Goal: Transaction & Acquisition: Purchase product/service

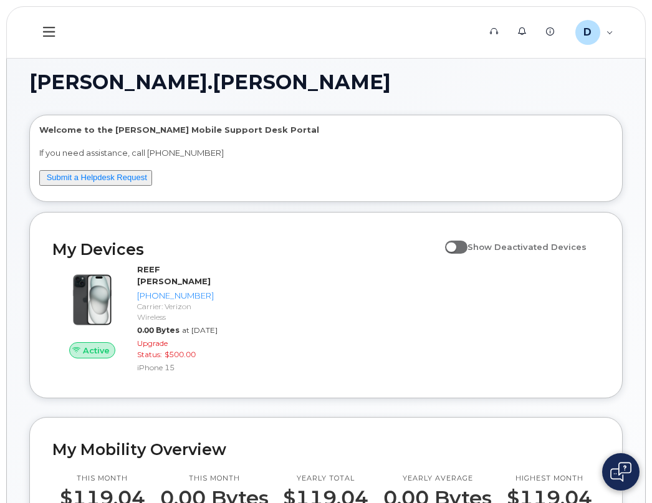
click at [55, 29] on icon at bounding box center [49, 32] width 12 height 14
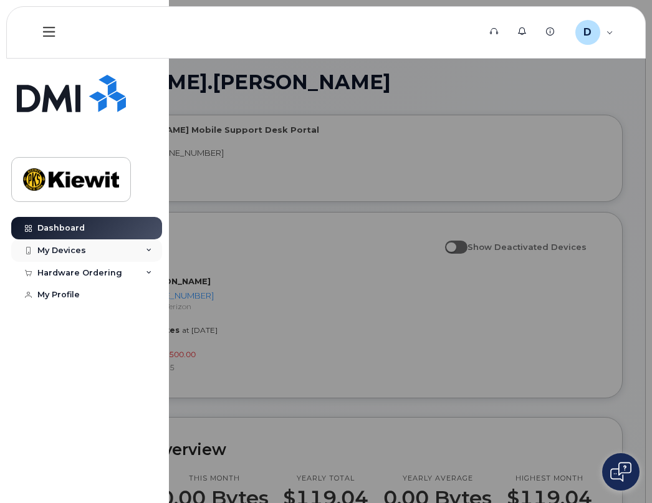
click at [91, 250] on div "My Devices" at bounding box center [86, 251] width 151 height 22
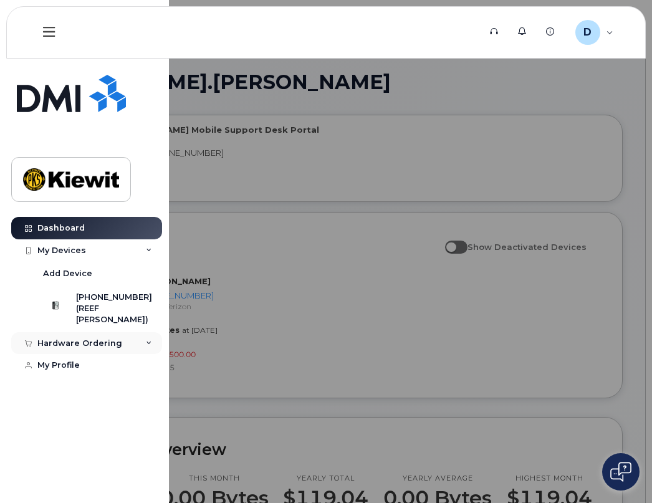
click at [76, 349] on div "Hardware Ordering" at bounding box center [79, 344] width 85 height 10
click at [85, 369] on link "My Orders" at bounding box center [97, 366] width 129 height 24
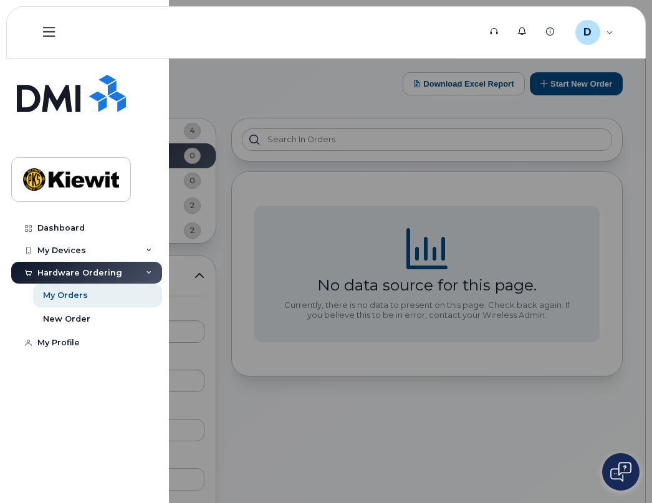
click at [356, 408] on div at bounding box center [326, 251] width 652 height 503
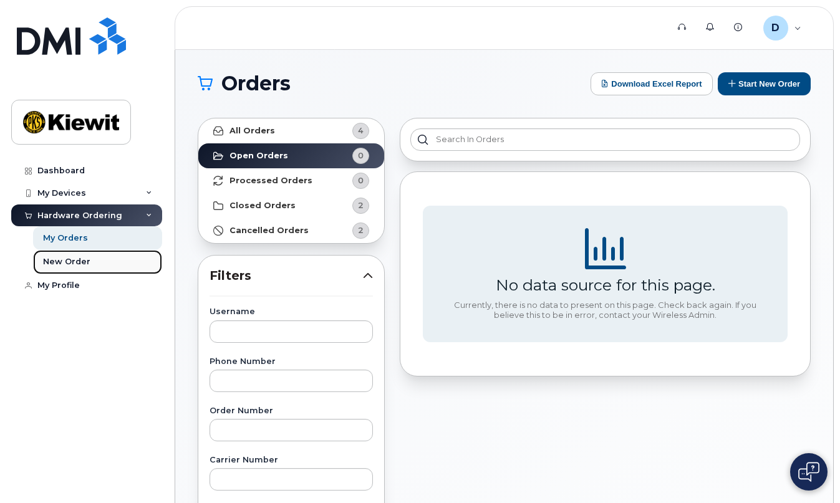
click at [83, 263] on div "New Order" at bounding box center [66, 261] width 47 height 11
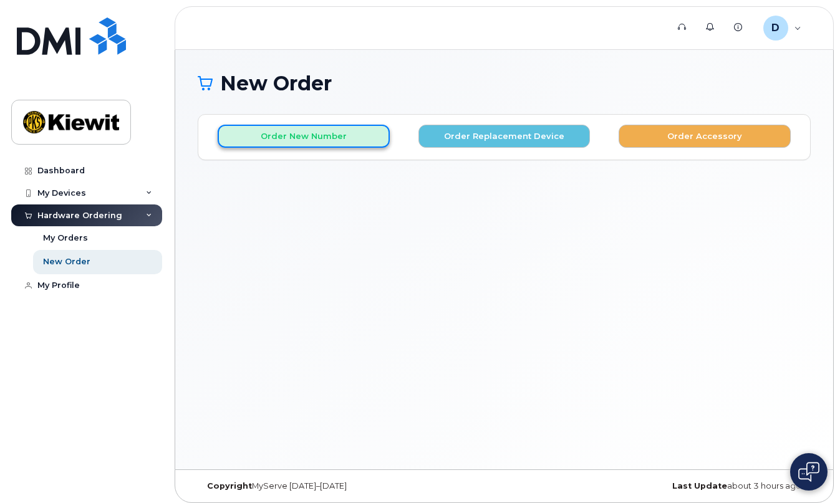
click at [299, 137] on button "Order New Number" at bounding box center [304, 136] width 172 height 23
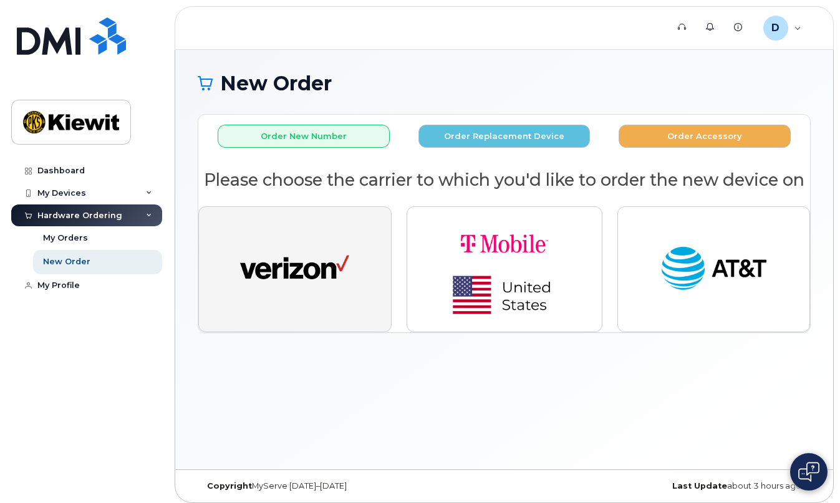
click at [307, 276] on img "button" at bounding box center [294, 269] width 109 height 56
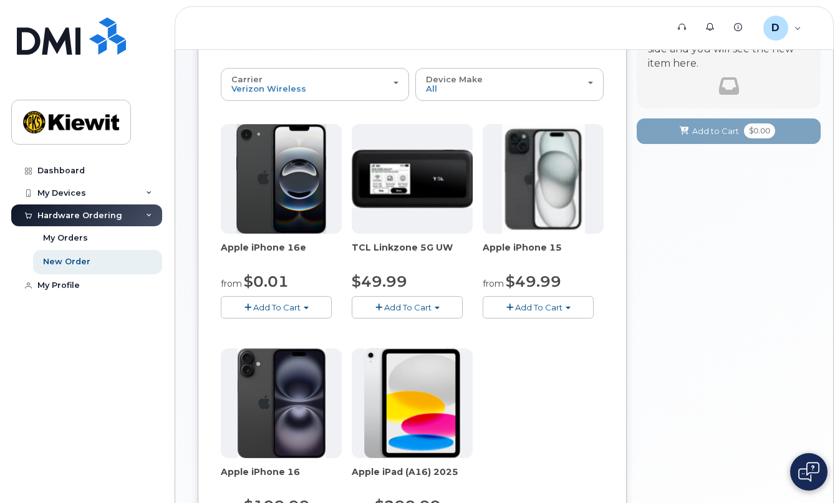
scroll to position [125, 0]
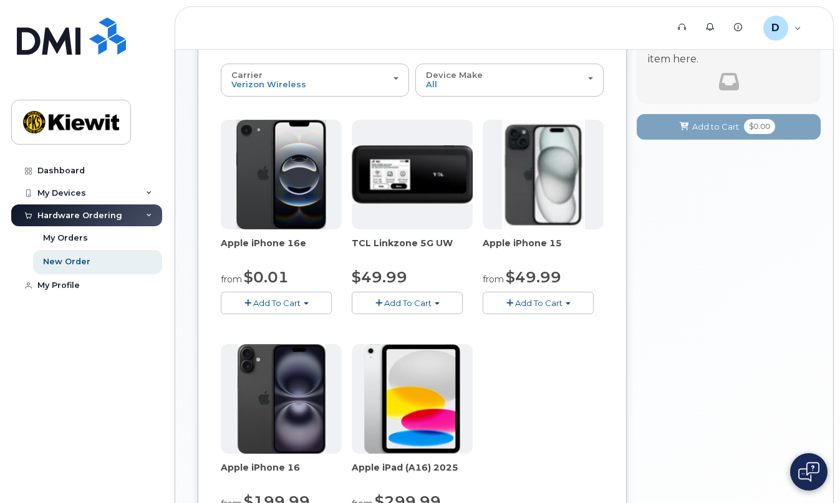
click at [282, 299] on span "Add To Cart" at bounding box center [276, 303] width 47 height 10
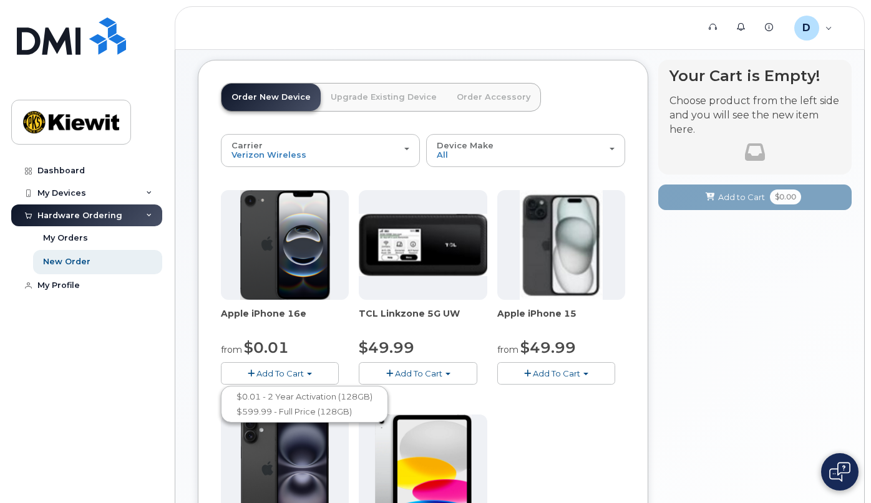
scroll to position [0, 0]
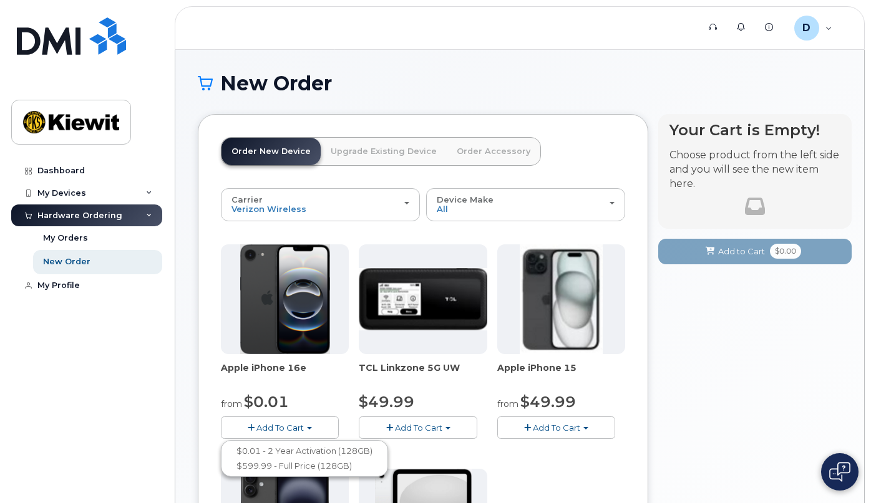
click at [256, 423] on span "Add To Cart" at bounding box center [279, 428] width 47 height 10
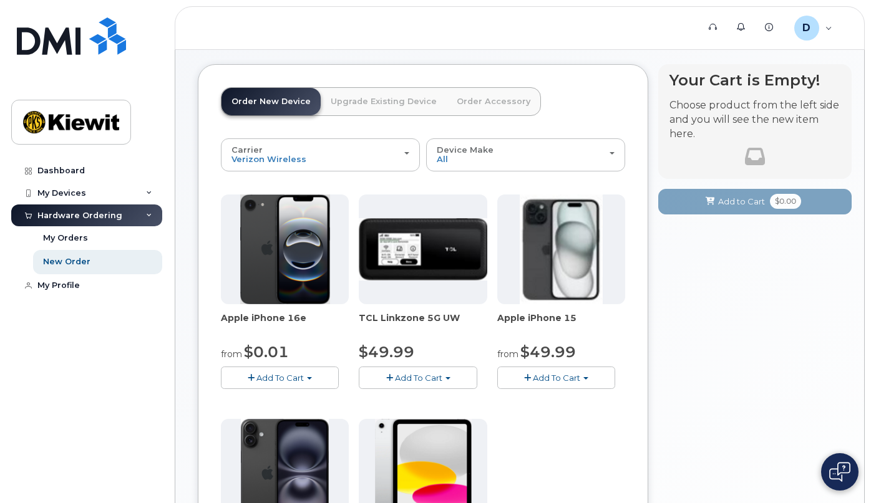
scroll to position [125, 0]
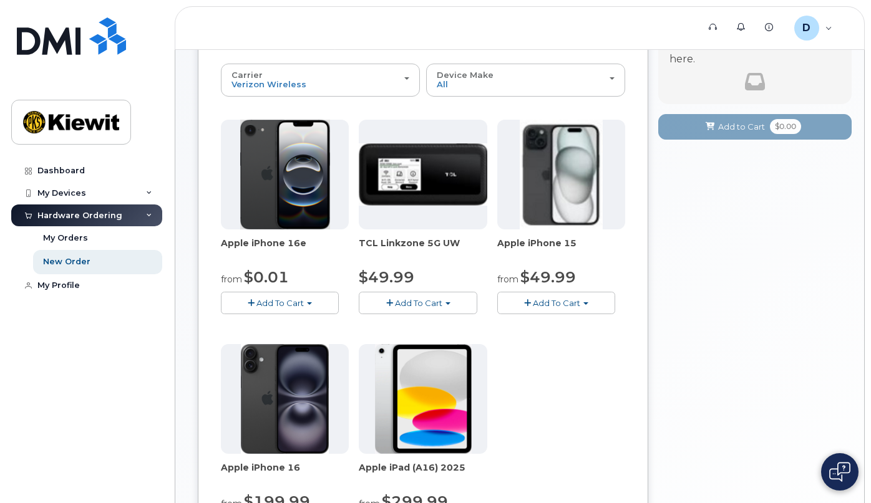
click at [307, 304] on span "button" at bounding box center [309, 304] width 5 height 2
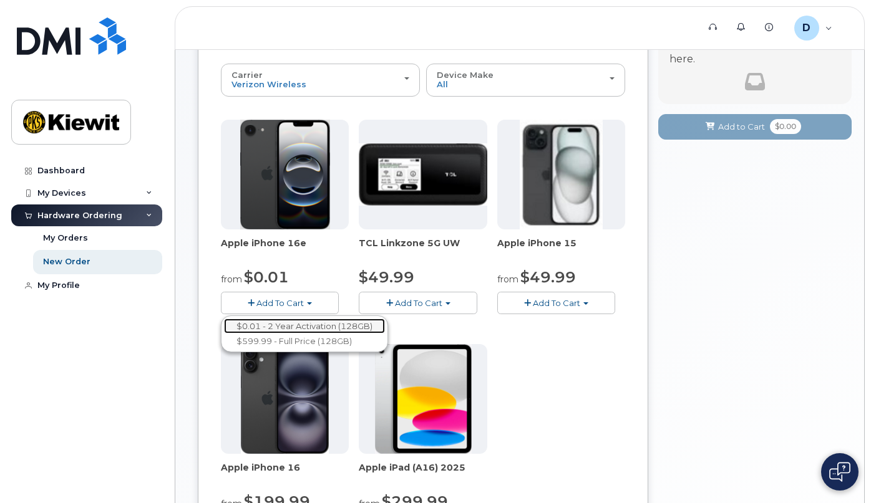
click at [291, 326] on link "$0.01 - 2 Year Activation (128GB)" at bounding box center [304, 327] width 161 height 16
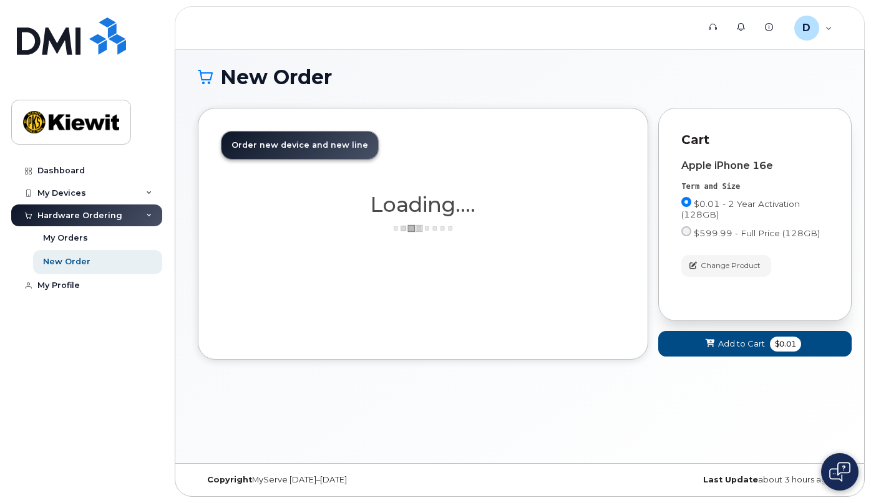
scroll to position [86, 0]
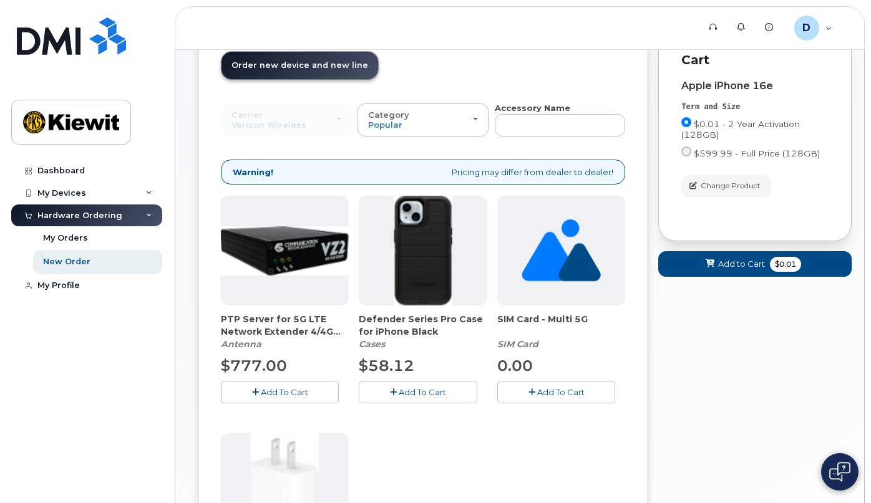
click at [399, 393] on span "Add To Cart" at bounding box center [422, 392] width 47 height 10
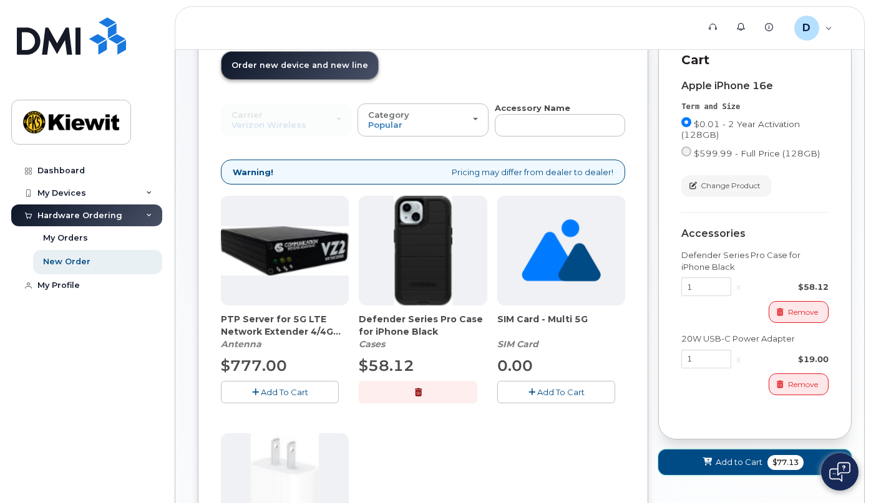
click at [719, 460] on span "Add to Cart" at bounding box center [738, 463] width 47 height 12
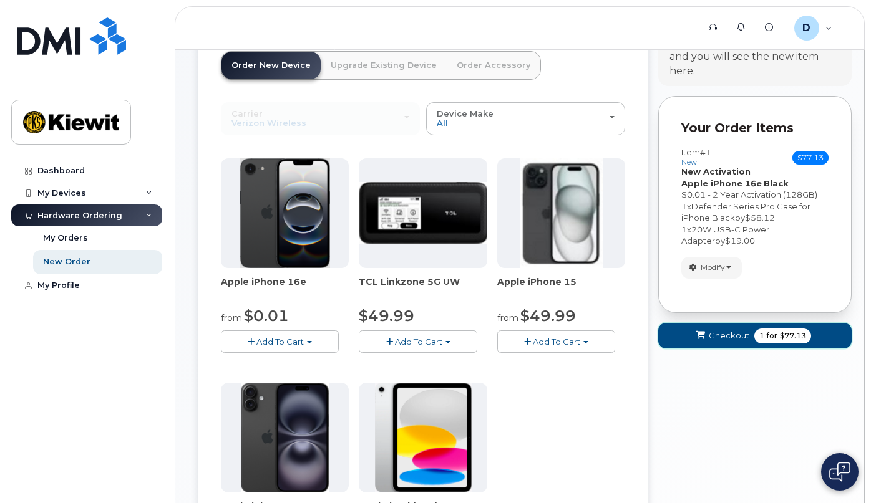
click at [723, 335] on span "Checkout" at bounding box center [729, 336] width 41 height 12
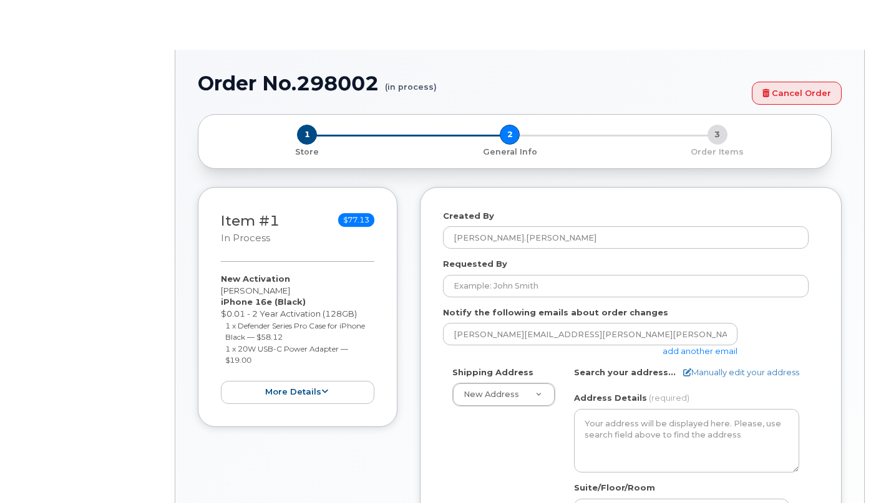
select select
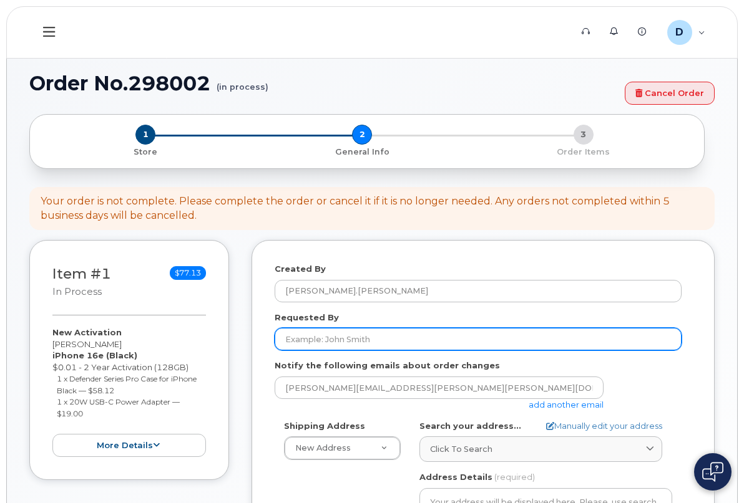
click at [443, 351] on input "Requested By" at bounding box center [477, 339] width 407 height 22
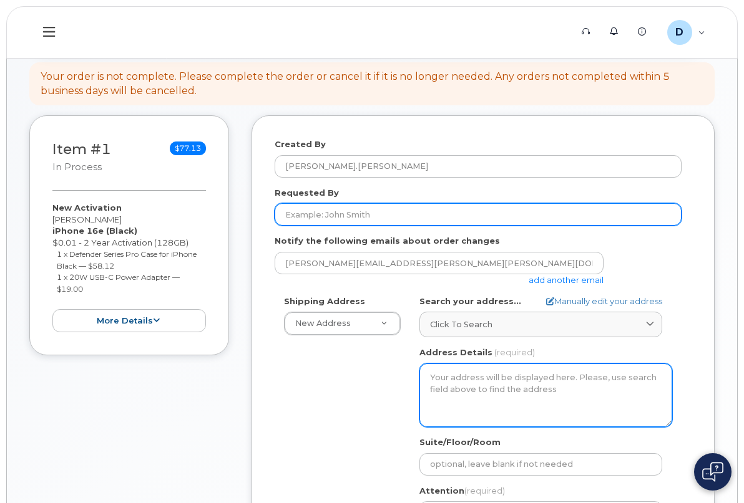
scroll to position [187, 0]
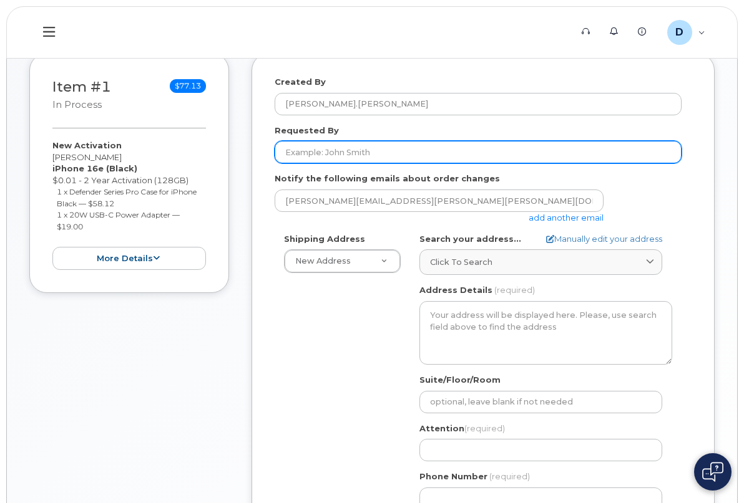
click at [344, 152] on input "Requested By" at bounding box center [477, 152] width 407 height 22
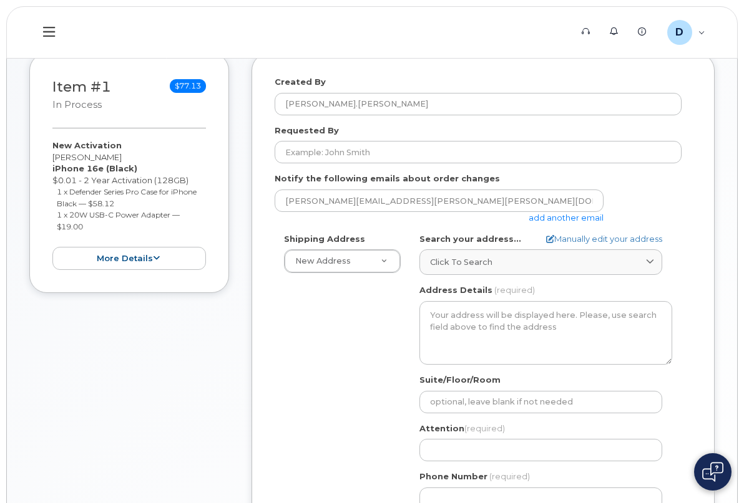
click at [352, 306] on div "Shipping Address New Address New Address 4949 Eastgate Mall AB Search your addr…" at bounding box center [477, 376] width 407 height 286
click at [413, 200] on input "danny.andrade@kiewit.com" at bounding box center [438, 201] width 329 height 22
drag, startPoint x: 60, startPoint y: 422, endPoint x: 81, endPoint y: 407, distance: 26.0
click at [60, 422] on div "Item #1 in process $77.13 New Activation Danny Andrade iPhone 16e (Black) $0.01…" at bounding box center [129, 323] width 200 height 540
click at [460, 203] on input "danny.andrade@kiewit.com; bra" at bounding box center [438, 201] width 329 height 22
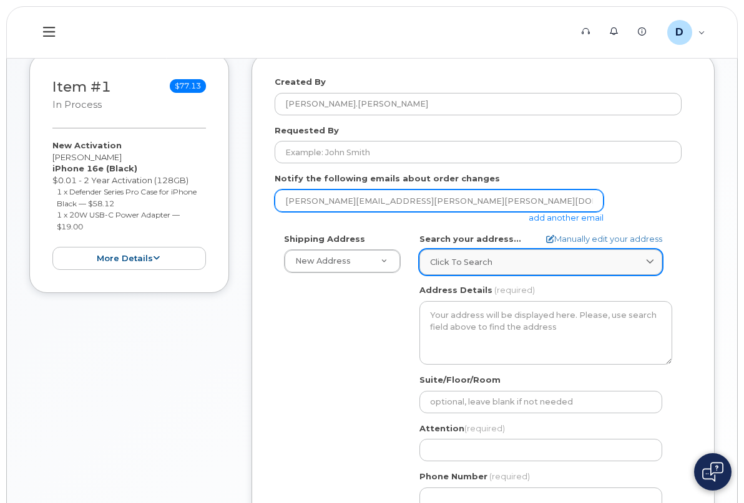
type input "danny.andrade@kiewit.com; brandon.howard@kiewit.com"
click at [472, 268] on span "Click to search" at bounding box center [461, 262] width 62 height 12
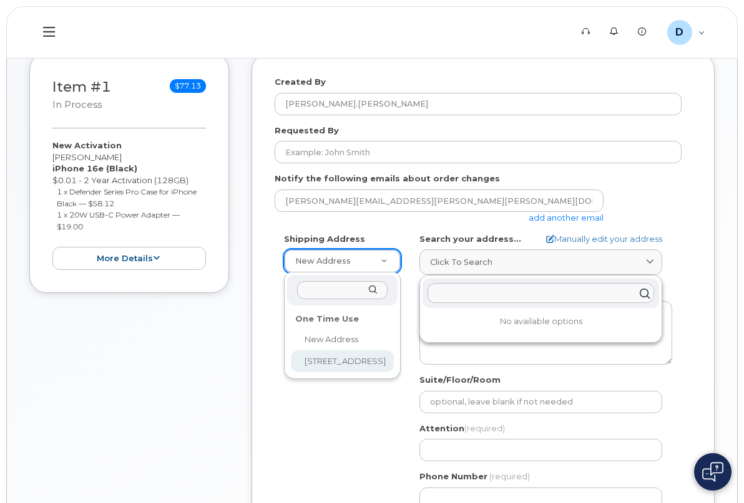
drag, startPoint x: 351, startPoint y: 366, endPoint x: 356, endPoint y: 359, distance: 8.0
select select "4949 Eastgate Mall"
type input "Danny Andrade/Emilio Davila-Macias"
type input "5625085243"
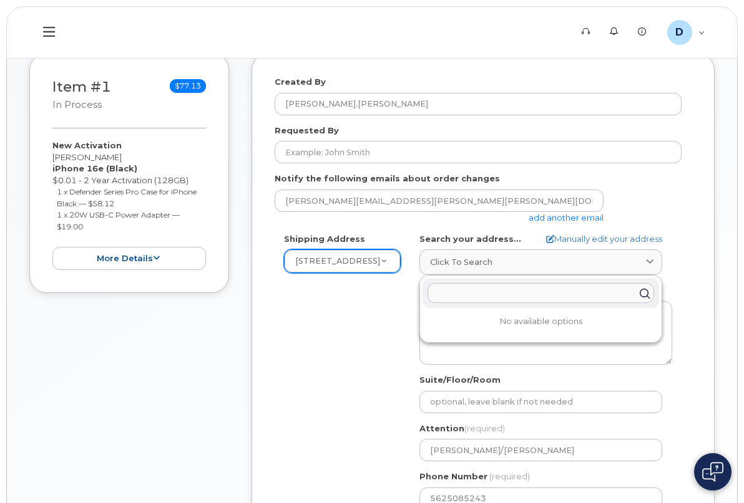
click at [458, 298] on input "text" at bounding box center [540, 293] width 226 height 20
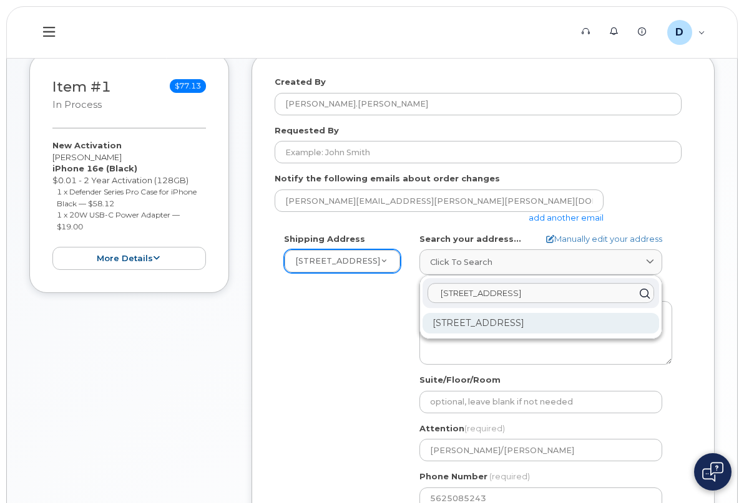
type input "4949 Eastgate Mall"
click at [475, 326] on div "4949 Eastgate Mall San Diego CA 92121-2820" at bounding box center [540, 323] width 236 height 21
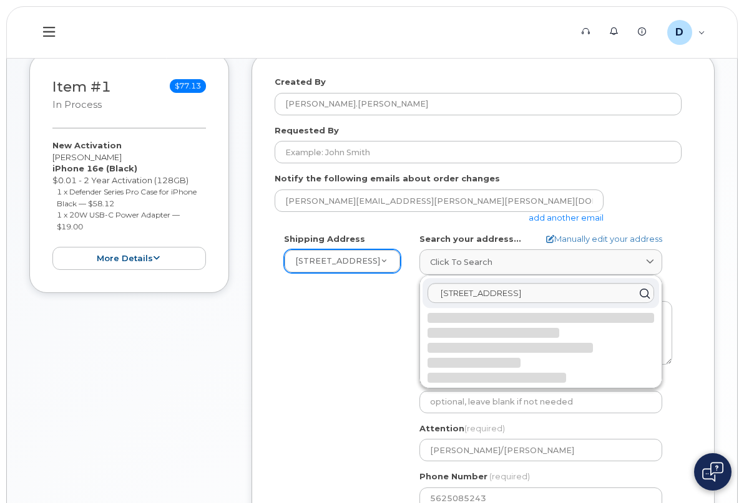
select select
type textarea "4949 Eastgate Mall SAN DIEGO CA 92121-2820 UNITED STATES"
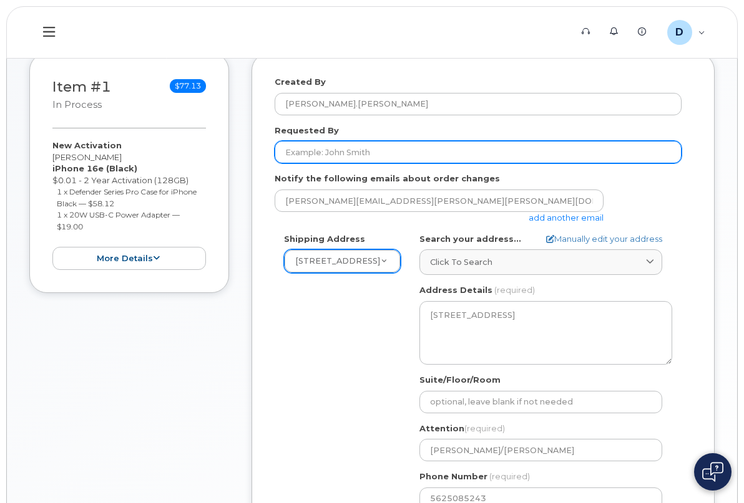
click at [356, 148] on input "Requested By" at bounding box center [477, 152] width 407 height 22
type input "Danny Andrade"
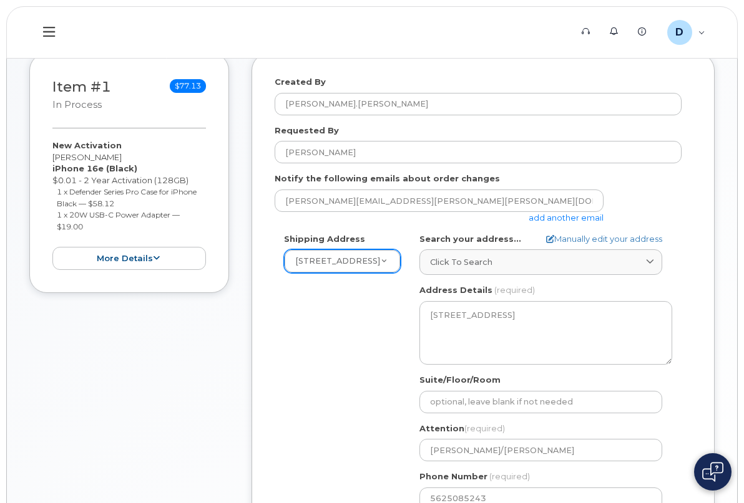
click at [312, 341] on div "Shipping Address 4949 Eastgate Mall New Address 4949 Eastgate Mall CA San Diego…" at bounding box center [477, 376] width 407 height 286
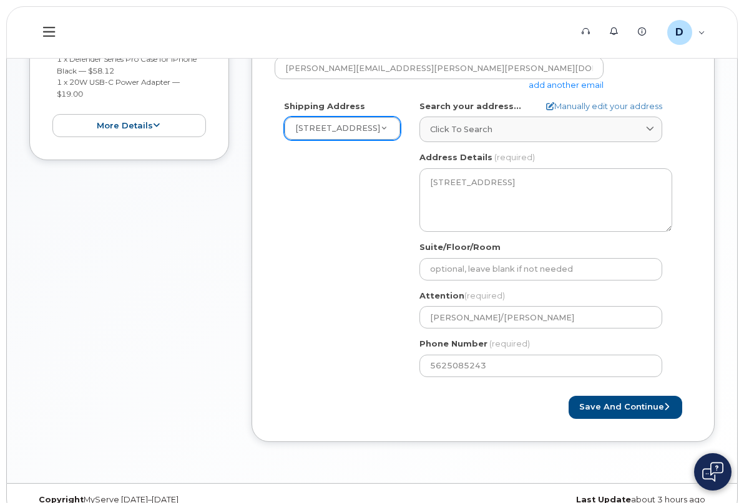
scroll to position [340, 0]
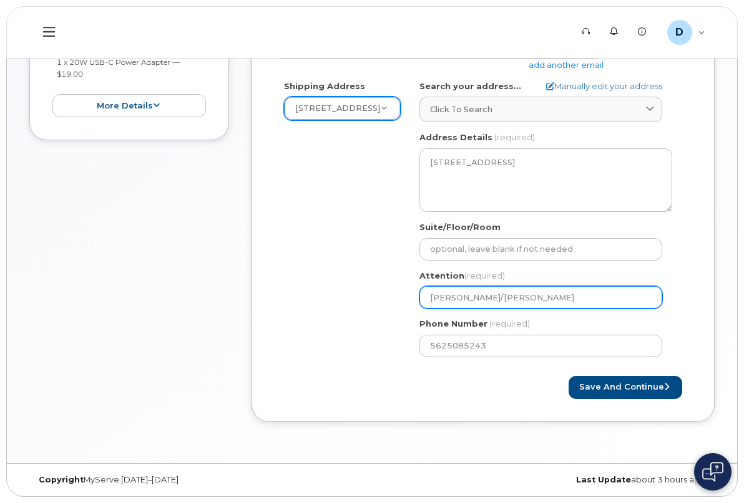
click at [559, 296] on input "Danny Andrade/Emilio Davila-Macias" at bounding box center [540, 297] width 243 height 22
click at [584, 296] on input "Danny Andrade/Emilio Davila-Macias" at bounding box center [540, 297] width 243 height 22
select select
type input "Danny Andrade/Emilio Davila-Macia"
select select
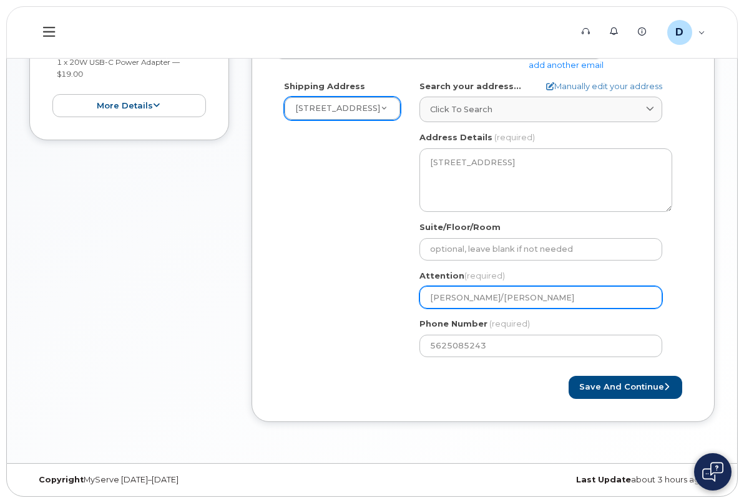
type input "Danny Andrade/Emilio Davila-Maci"
select select
type input "Danny Andrade/Emilio Davila-Mac"
select select
type input "Danny Andrade/Emilio Davila-Ma"
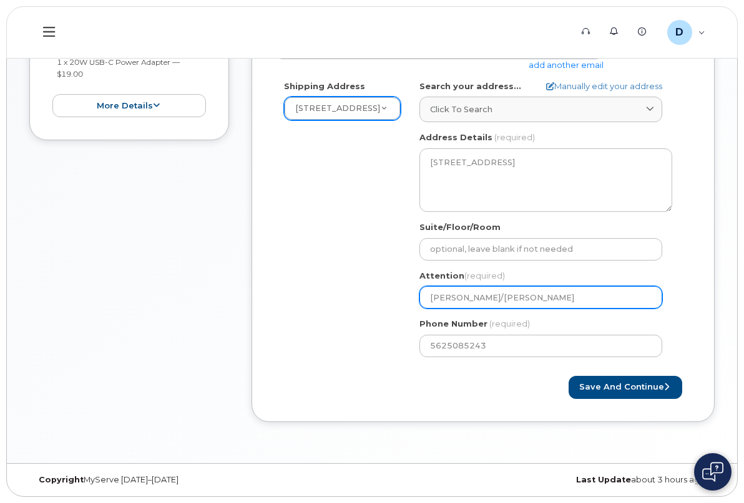
select select
type input "Danny Andrade/Emilio Davila-M"
select select
type input "Danny Andrade/Emilio Davila-"
select select
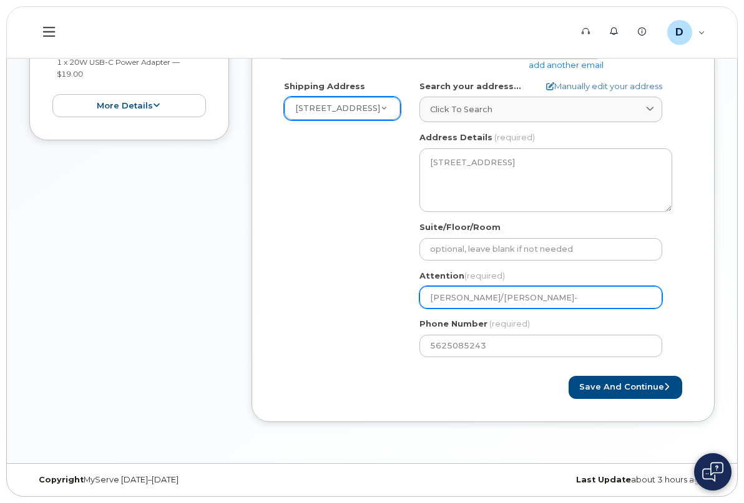
type input "Danny Andrade/Emilio Davila"
select select
type input "Danny Andrade/Emilio Davil"
select select
type input "Danny Andrade/Emilio Davi"
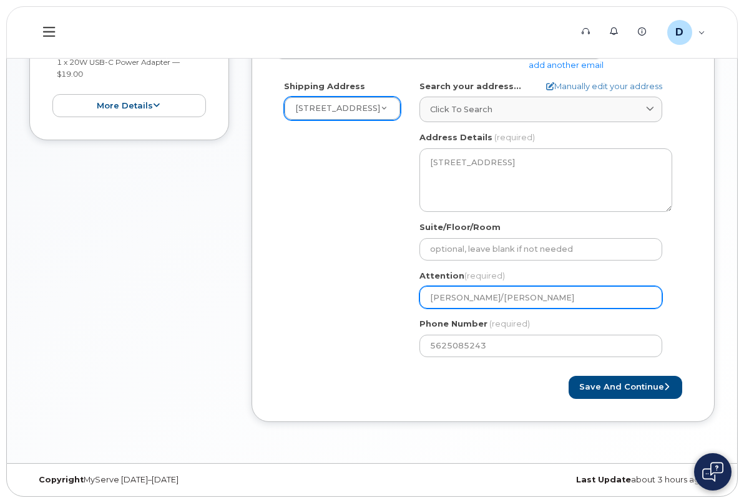
select select
type input "Danny Andrade/Emilio Dav"
select select
type input "Danny Andrade/Emilio Da"
select select
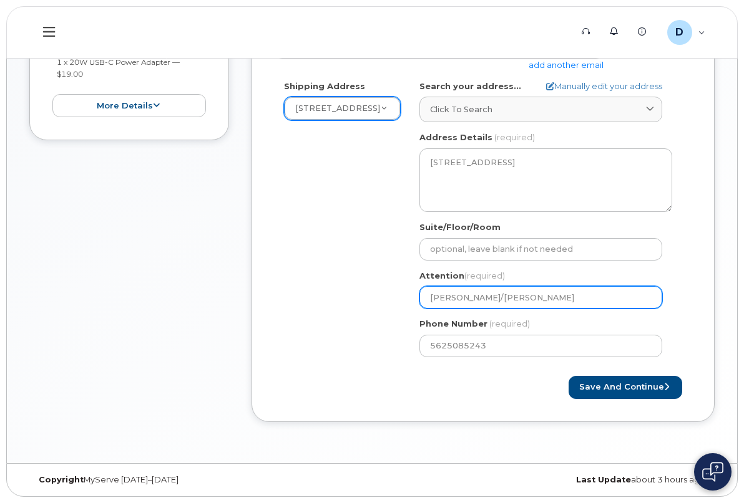
type input "Danny Andrade/Emilio D"
select select
type input "Danny Andrade/Emilio"
select select
type input "Danny Andrade/Emili"
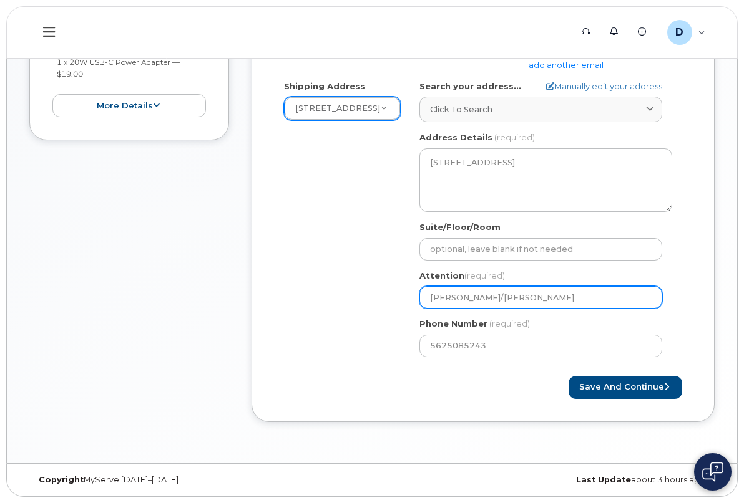
select select
type input "Danny Andrade/Emil"
select select
type input "Danny Andrade/Emi"
select select
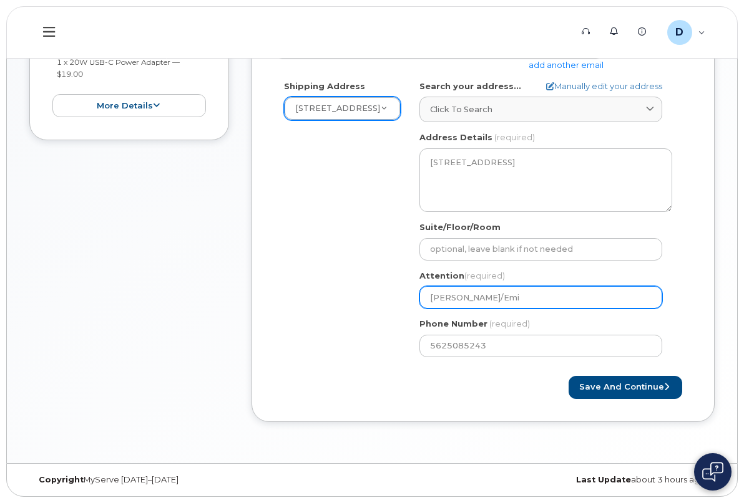
type input "Danny Andrade/Em"
select select
type input "Danny Andrade/E"
select select
type input "Danny Andrade/"
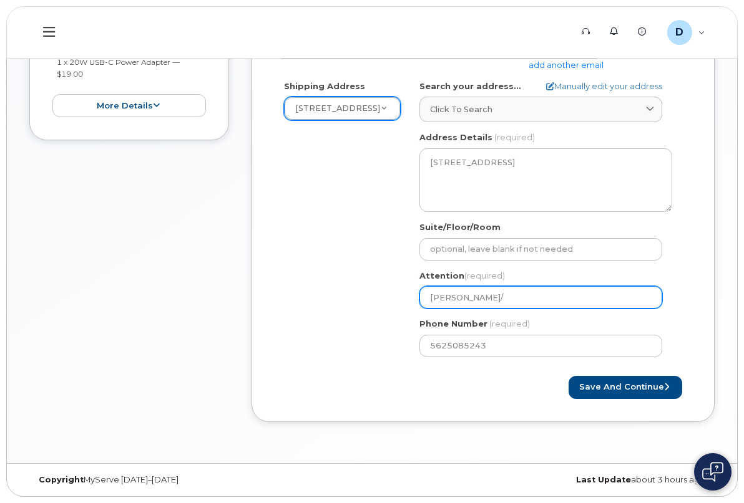
select select
type input "Danny Andrade/H"
select select
type input "Danny Andrade/Ho"
select select
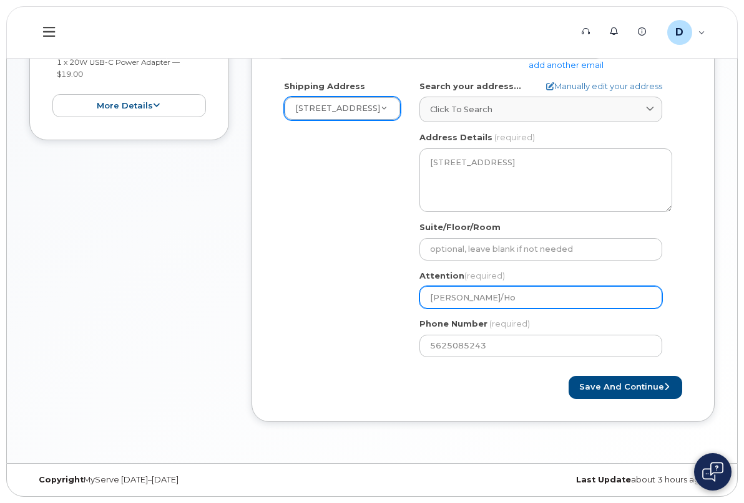
type input "Danny Andrade/How"
select select
type input "Danny Andrade/Howa"
select select
type input "Danny Andrade/Howar"
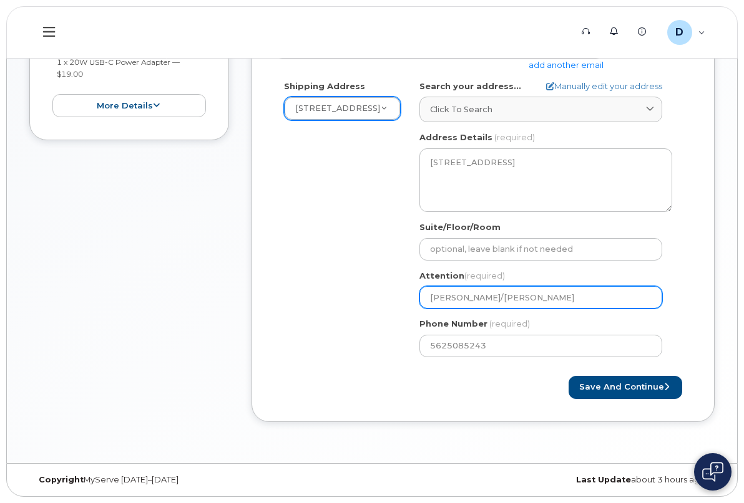
select select
type input "Danny Andrade/Howard"
select select
type input "Danny Andrade/Howard B"
select select
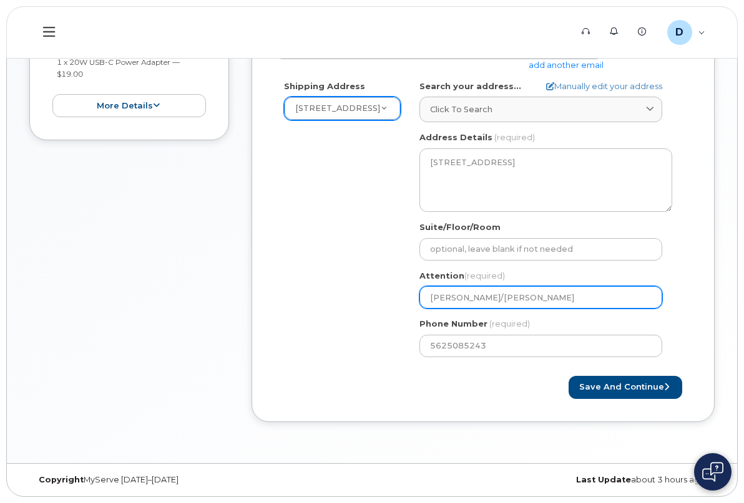
type input "Danny Andrade/Howard Br"
select select
type input "Danny Andrade/Howard Bra"
select select
type input "Danny Andrade/Howard Bran"
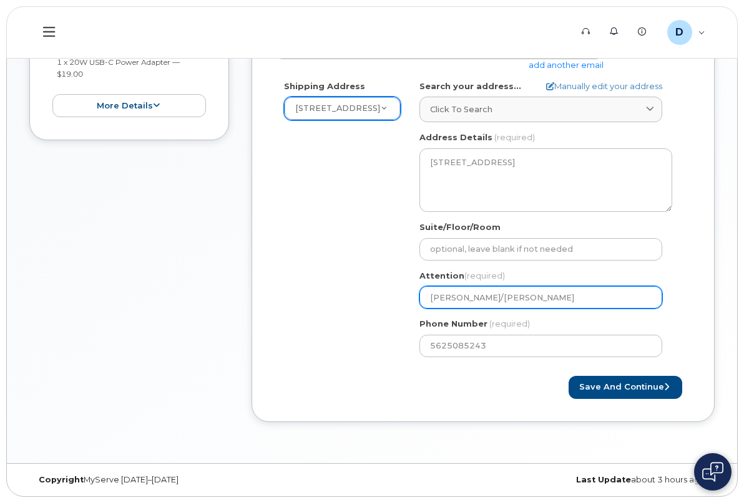
select select
type input "Danny Andrade/Howard Brand"
select select
type input "Danny Andrade/Howard Brando"
select select
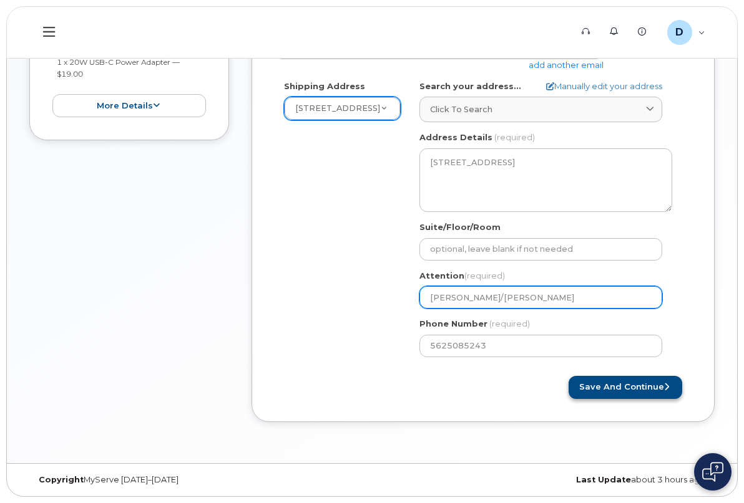
type input "[PERSON_NAME]/[PERSON_NAME]"
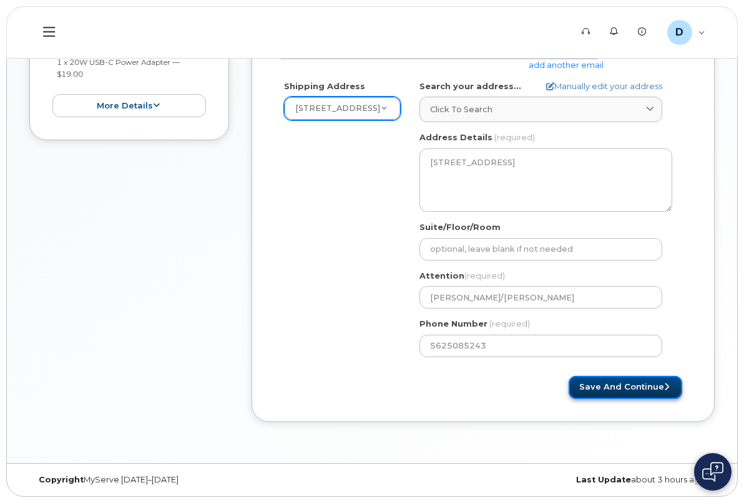
click at [649, 388] on button "Save and Continue" at bounding box center [625, 387] width 114 height 23
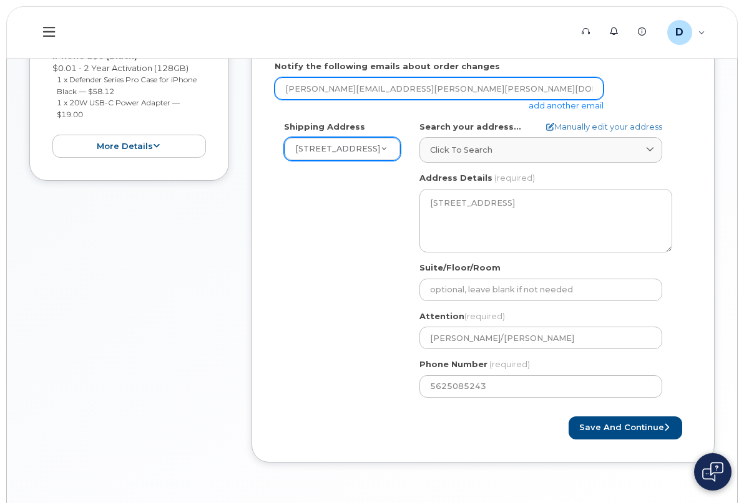
scroll to position [278, 0]
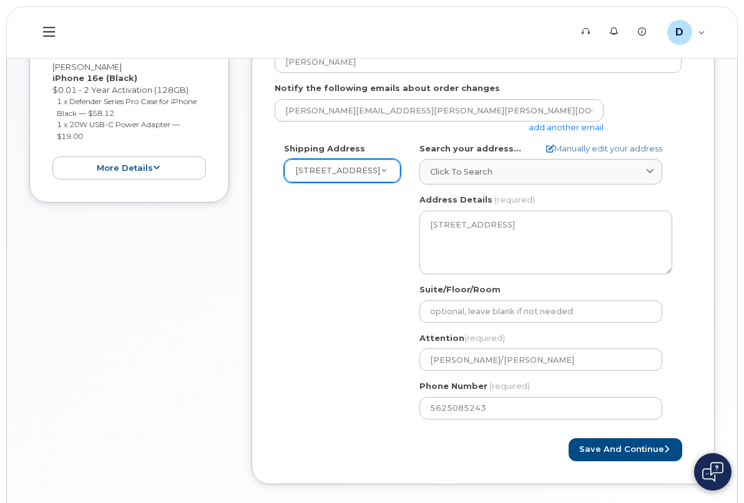
click at [331, 288] on div "Shipping Address 4949 Eastgate Mall New Address 4949 Eastgate Mall CA San Diego…" at bounding box center [477, 286] width 407 height 286
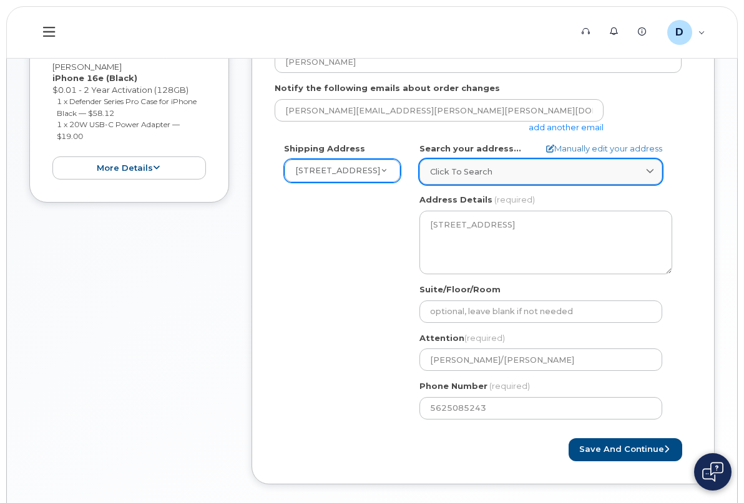
click at [495, 168] on div "Click to search" at bounding box center [540, 172] width 221 height 12
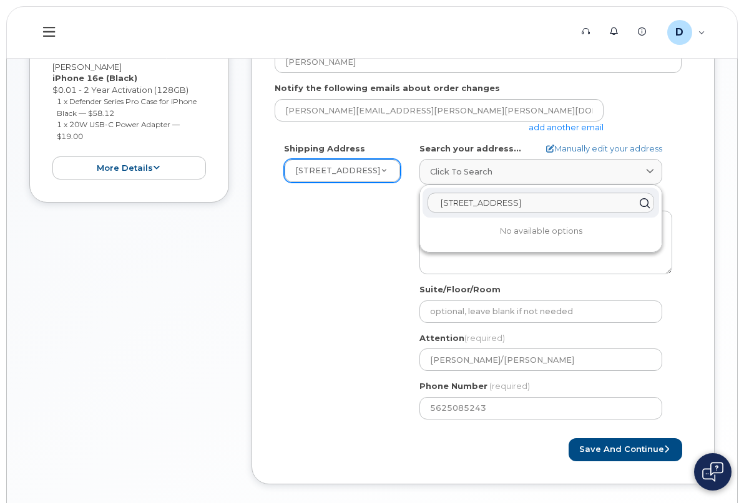
click at [530, 203] on input "4949 Eastgate Mall" at bounding box center [540, 203] width 226 height 20
drag, startPoint x: 530, startPoint y: 203, endPoint x: 432, endPoint y: 201, distance: 97.3
click at [432, 201] on input "4949 Eastgate Mall" at bounding box center [540, 203] width 226 height 20
click at [390, 289] on div "Shipping Address 4949 Eastgate Mall New Address 4949 Eastgate Mall CA San Diego…" at bounding box center [477, 286] width 407 height 286
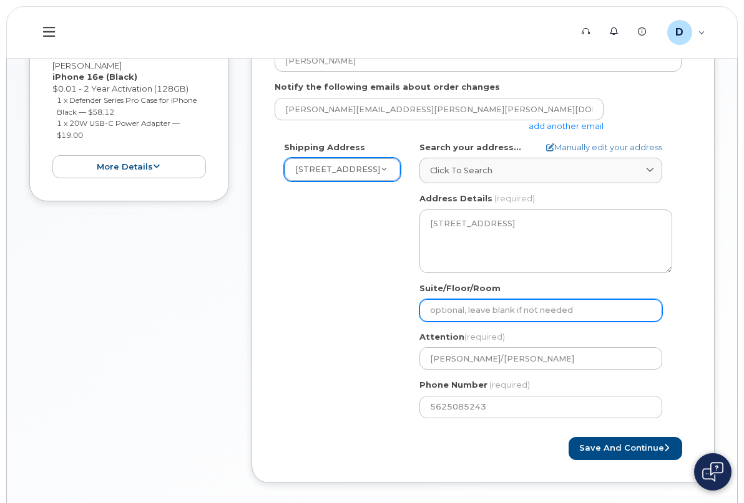
scroll to position [340, 0]
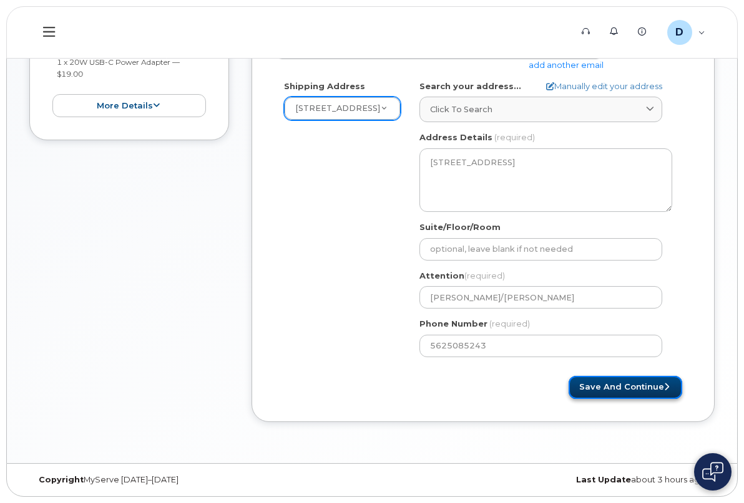
click at [610, 389] on button "Save and Continue" at bounding box center [625, 387] width 114 height 23
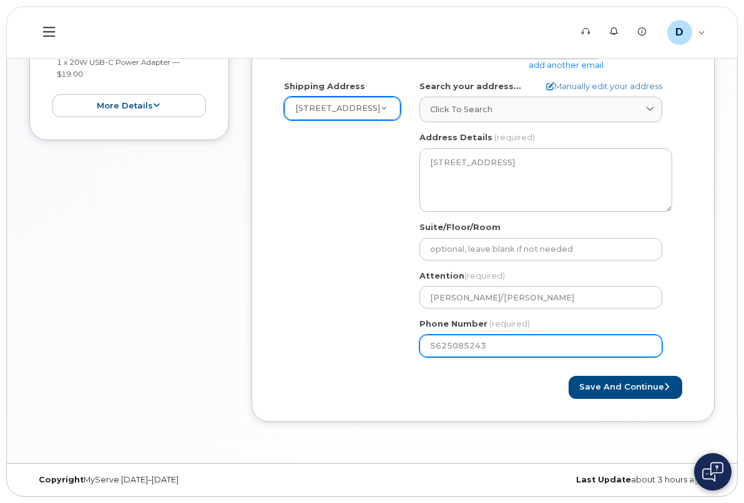
click at [531, 349] on input "5625085243" at bounding box center [540, 346] width 243 height 22
click at [447, 347] on input "5625085243" at bounding box center [540, 346] width 243 height 22
select select
click at [465, 347] on input "Phone Number" at bounding box center [540, 346] width 243 height 22
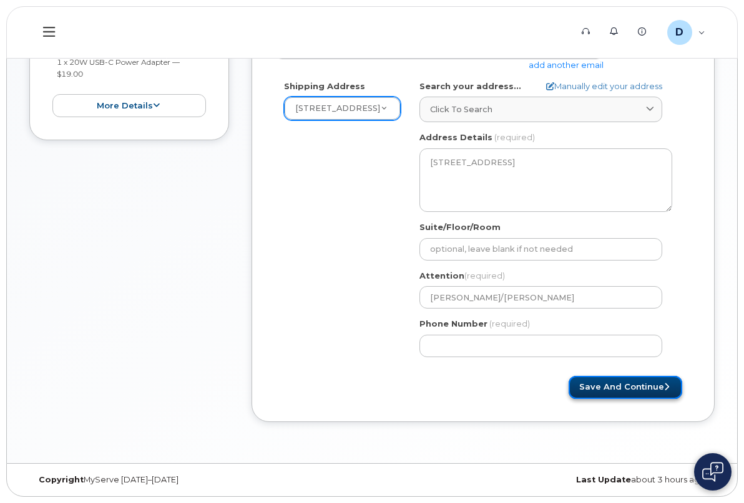
click at [616, 388] on button "Save and Continue" at bounding box center [625, 387] width 114 height 23
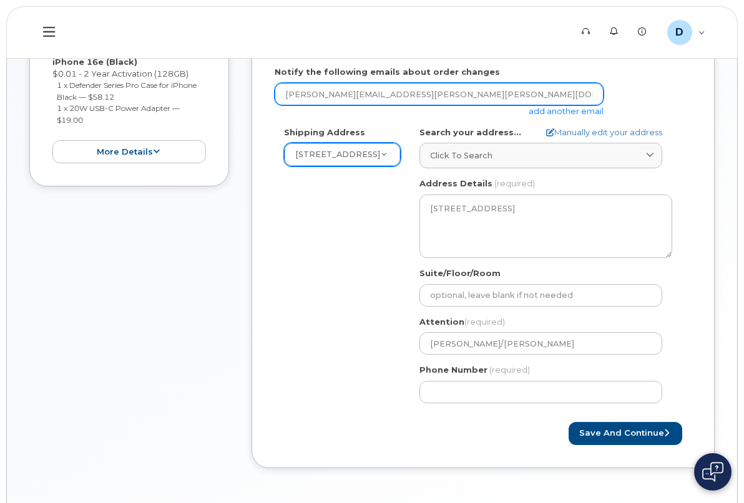
scroll to position [215, 0]
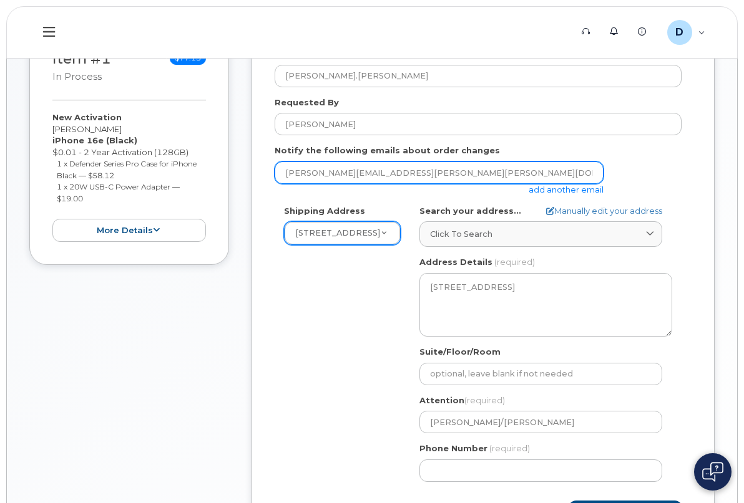
click at [400, 174] on input "danny.andrade@kiewit.com; brandon.howard@kiewit.com" at bounding box center [438, 173] width 329 height 22
drag, startPoint x: 526, startPoint y: 176, endPoint x: 402, endPoint y: 176, distance: 124.1
click at [402, 176] on input "danny.andrade@kiewit.com brandon.howard@kiewit.com" at bounding box center [438, 173] width 329 height 22
type input "danny.andrade@kiewit.com"
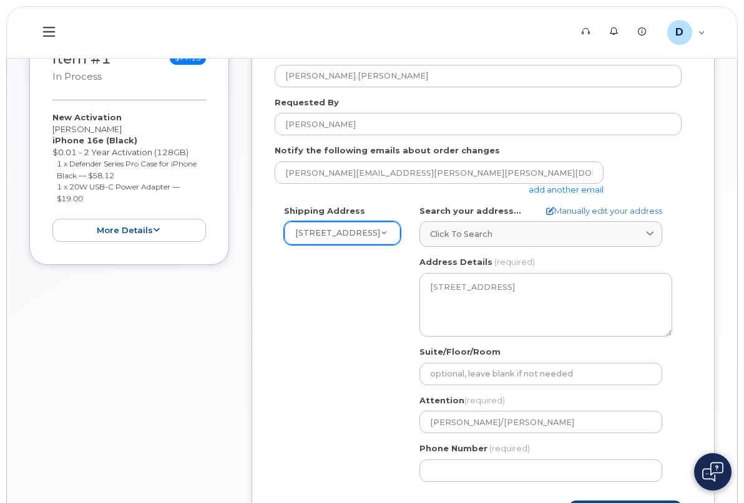
click at [336, 387] on div "Shipping Address 4949 Eastgate Mall New Address 4949 Eastgate Mall CA San Diego…" at bounding box center [477, 348] width 407 height 286
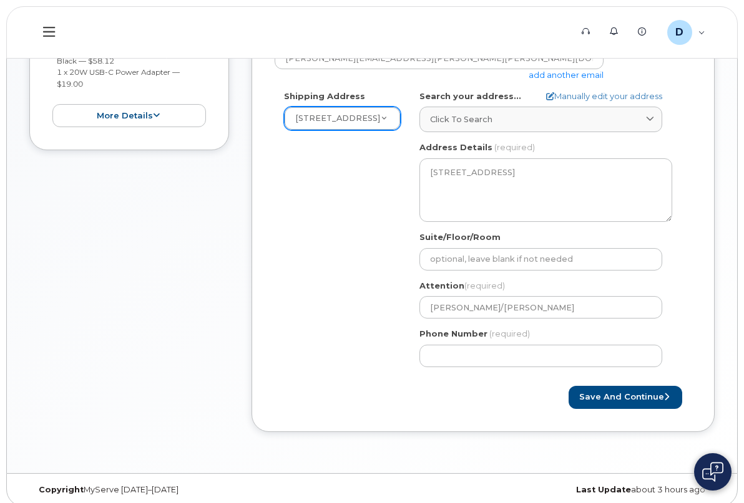
scroll to position [340, 0]
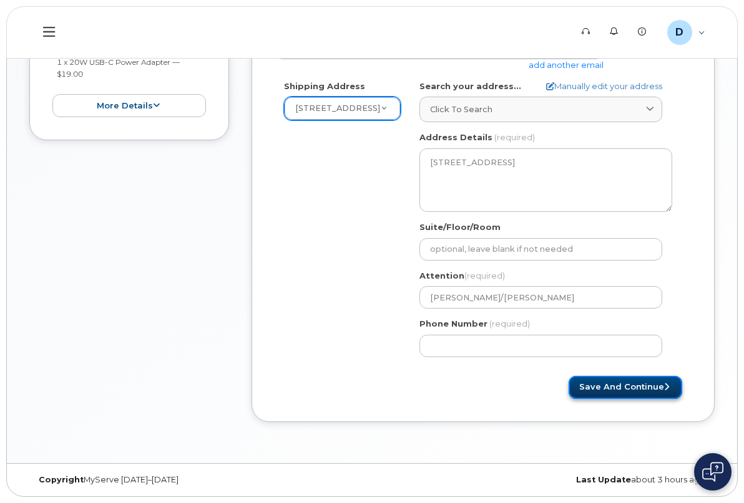
click at [592, 376] on button "Save and Continue" at bounding box center [625, 387] width 114 height 23
click at [558, 378] on div "Save and Continue" at bounding box center [587, 387] width 208 height 23
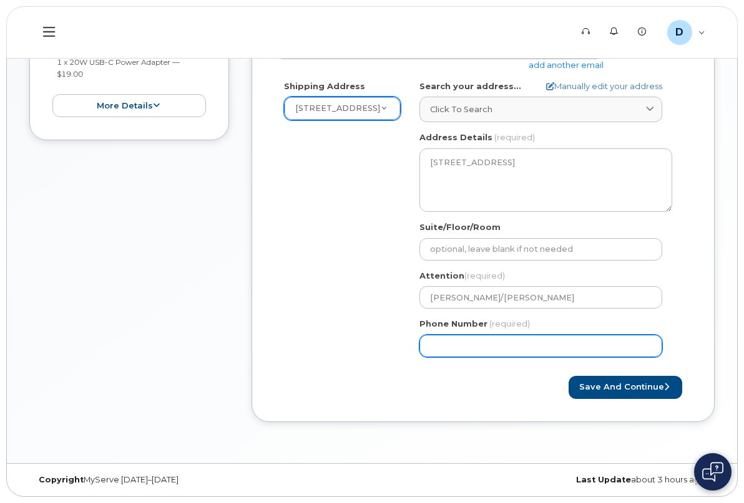
click at [471, 344] on input "Phone Number" at bounding box center [540, 346] width 243 height 22
click at [449, 343] on input "Phone Number" at bounding box center [540, 346] width 243 height 22
select select
type input "5625085243"
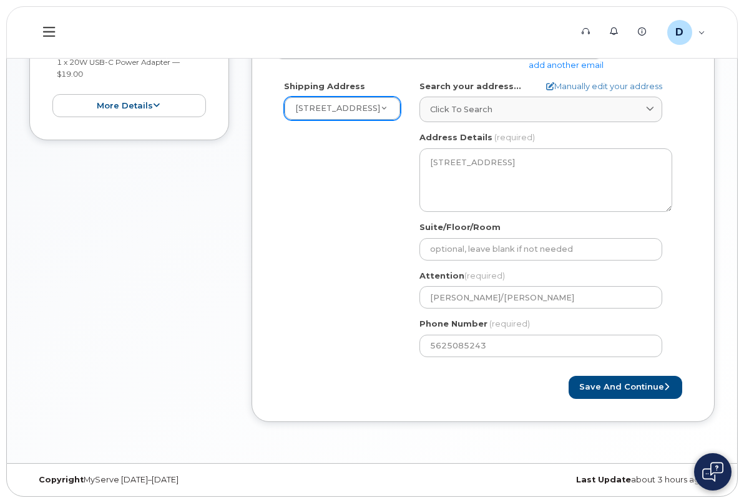
click at [426, 405] on div "Created By Danny.Andrade Requested By Danny Andrade Notify the following emails…" at bounding box center [482, 160] width 463 height 521
click at [588, 393] on button "Save and Continue" at bounding box center [625, 387] width 114 height 23
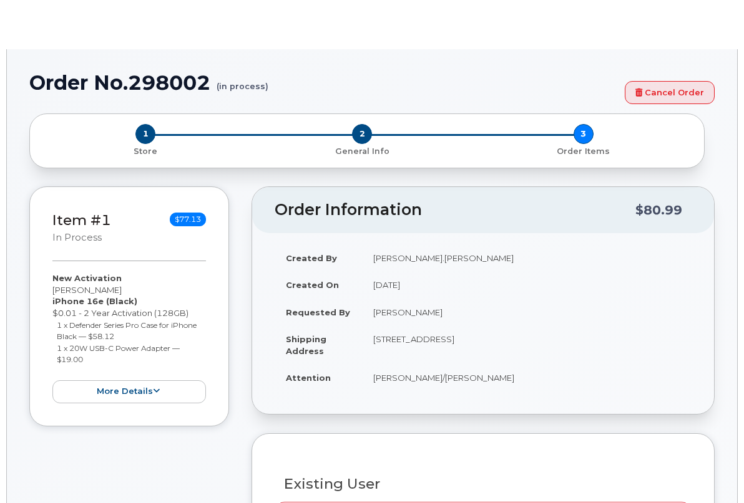
radio input "true"
select select
type input "2147078"
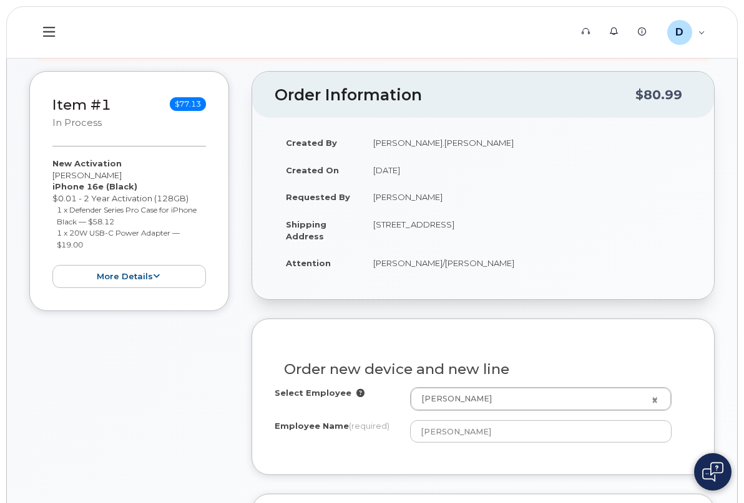
scroll to position [231, 0]
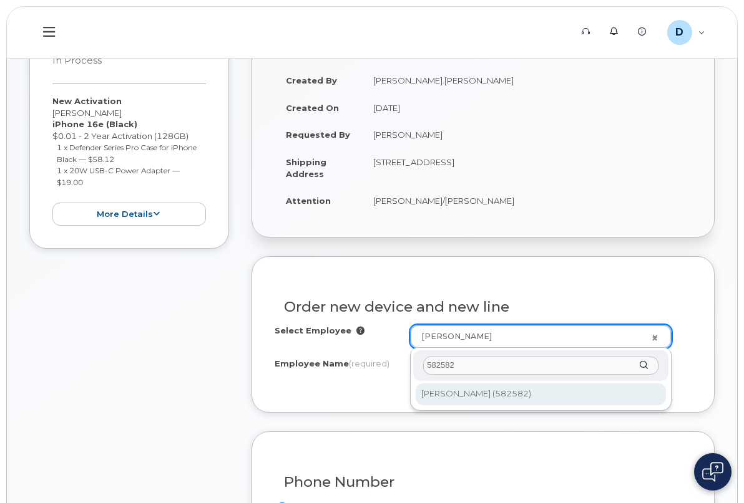
type input "582582"
type input "2992114"
type input "Brandon Howard"
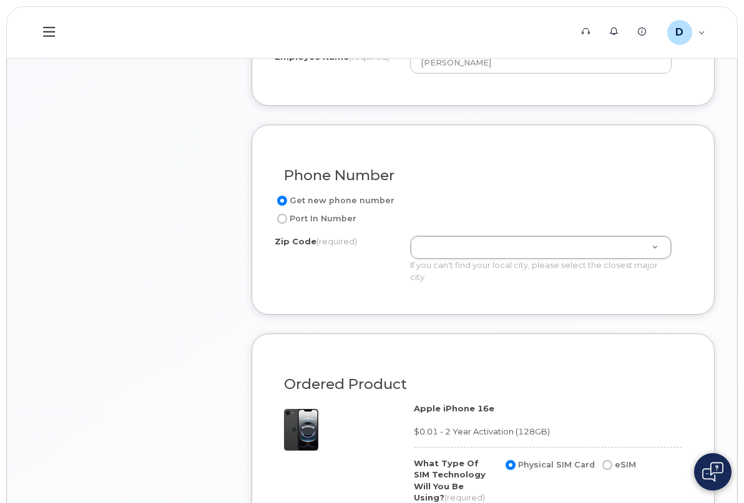
scroll to position [543, 0]
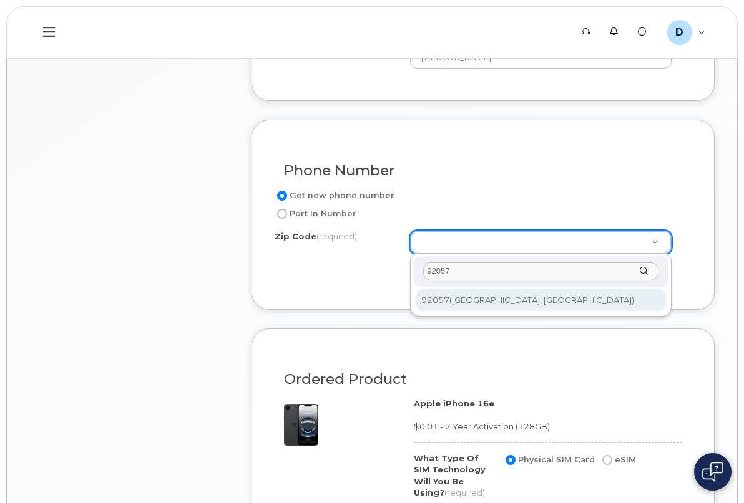
type input "92057"
type input "92057 (Oceanside, CA)"
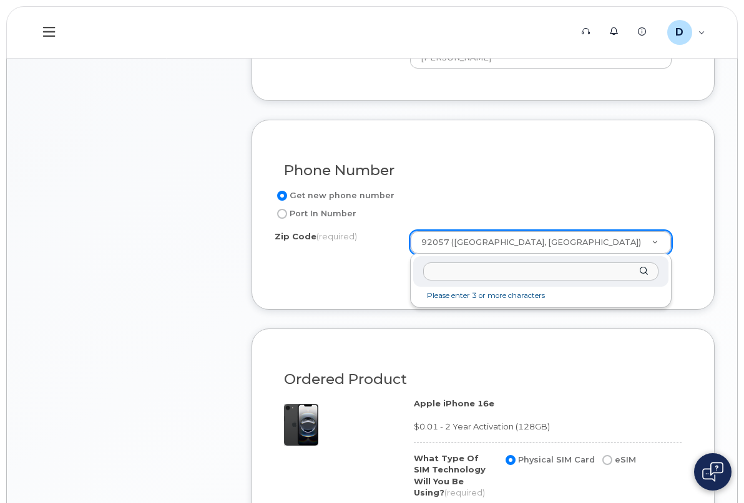
drag, startPoint x: 525, startPoint y: 238, endPoint x: 500, endPoint y: 241, distance: 24.5
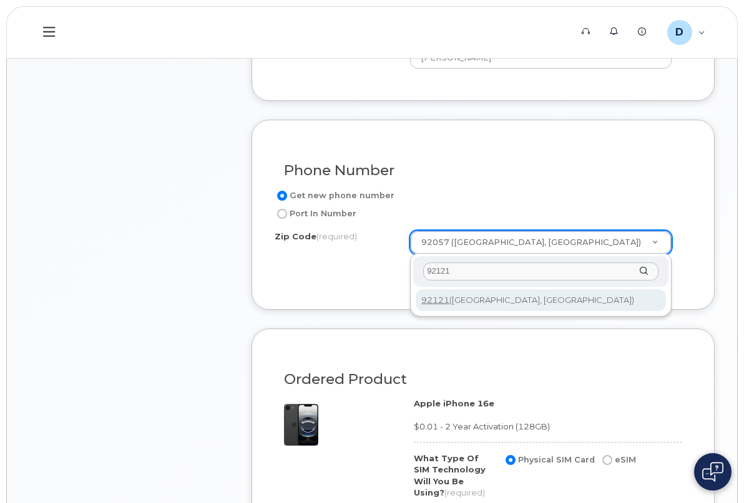
type input "92121"
type input "92121 (San Diego, CA)"
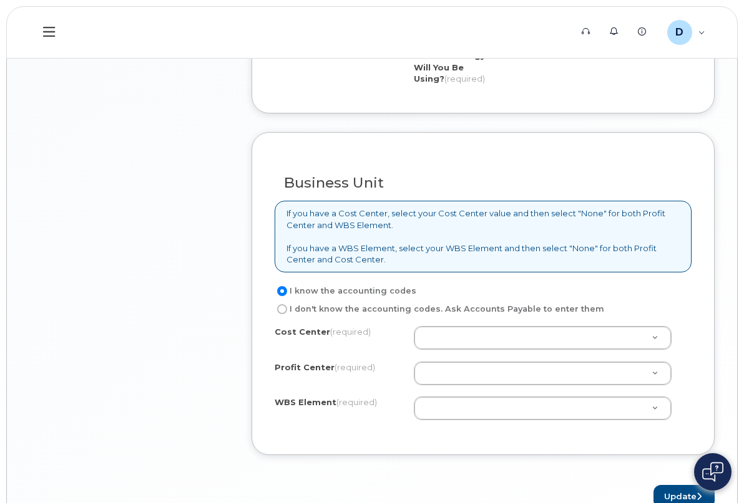
scroll to position [980, 0]
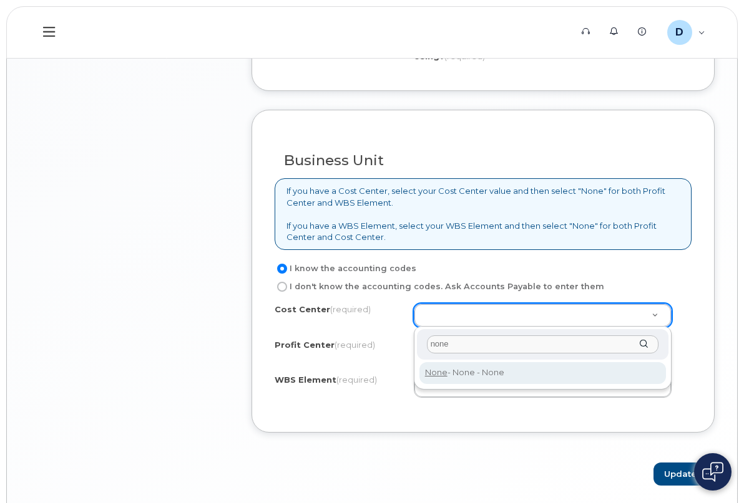
type input "none"
type input "None"
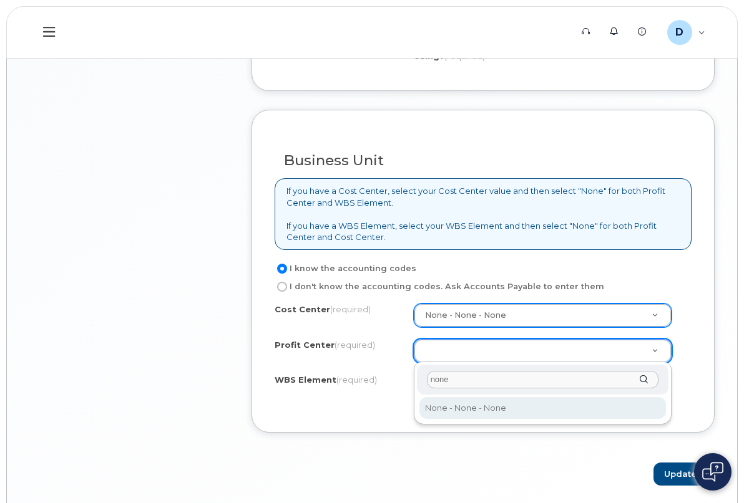
type input "none"
select select "None"
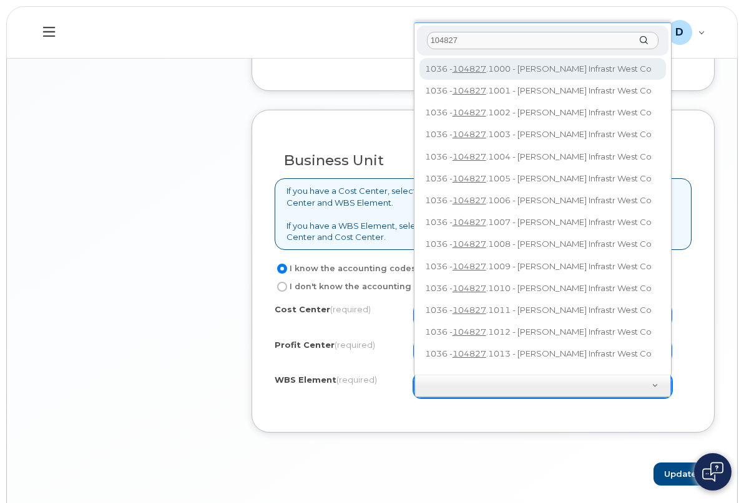
type input "104827"
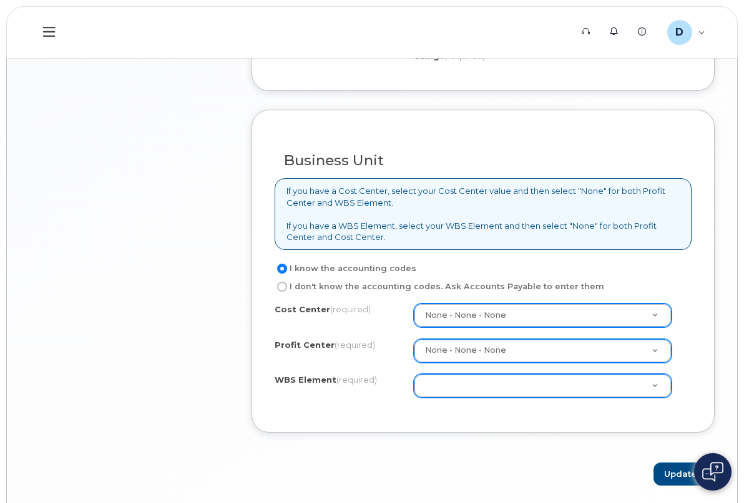
drag, startPoint x: 481, startPoint y: 374, endPoint x: 478, endPoint y: 380, distance: 7.0
click at [478, 379] on div "Cost Center (required) None - None - None None Profit Center (required) None - …" at bounding box center [482, 357] width 417 height 106
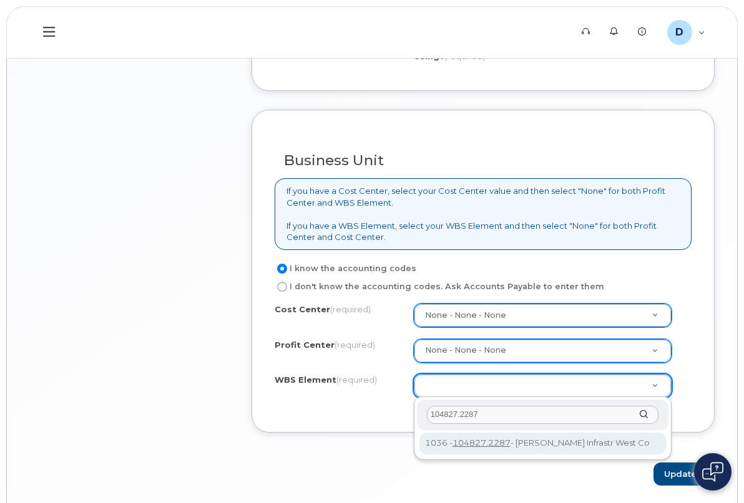
type input "104827.2287"
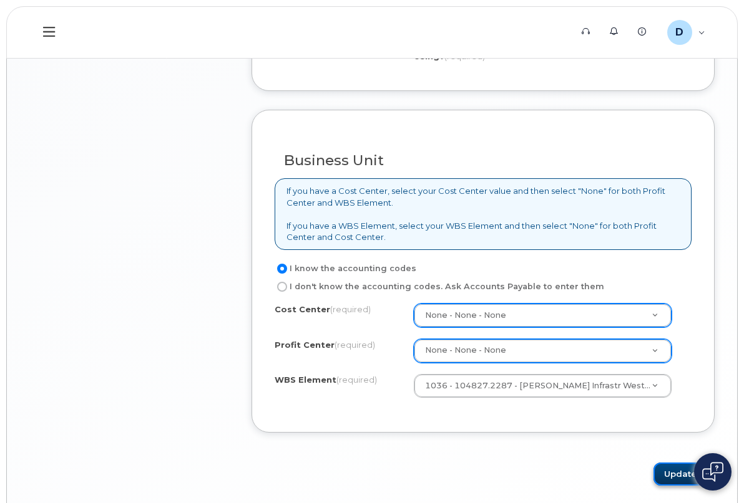
click at [676, 475] on button "Update" at bounding box center [683, 474] width 61 height 23
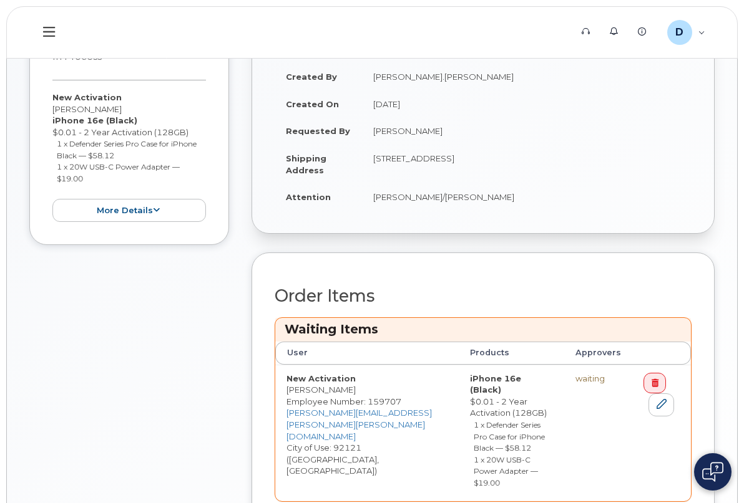
scroll to position [298, 0]
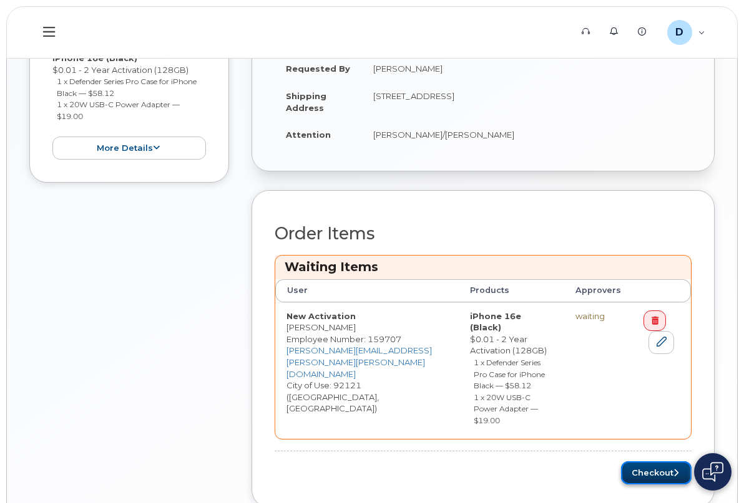
click at [644, 462] on button "Checkout" at bounding box center [656, 473] width 70 height 23
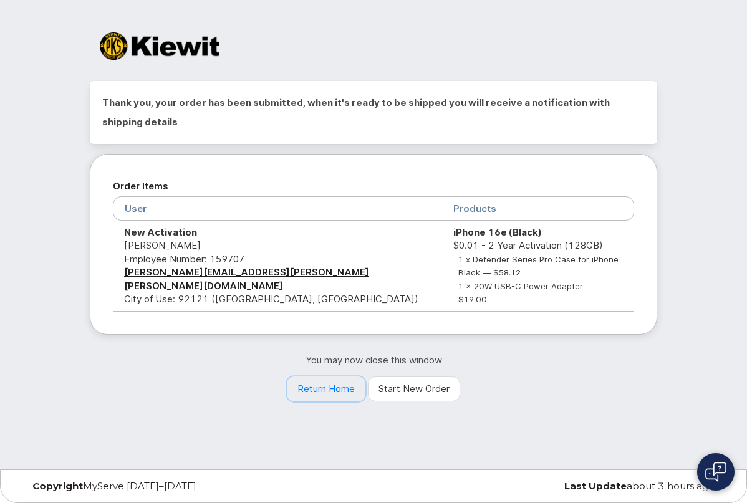
click at [319, 377] on link "Return Home" at bounding box center [326, 389] width 79 height 25
